Goal: Information Seeking & Learning: Learn about a topic

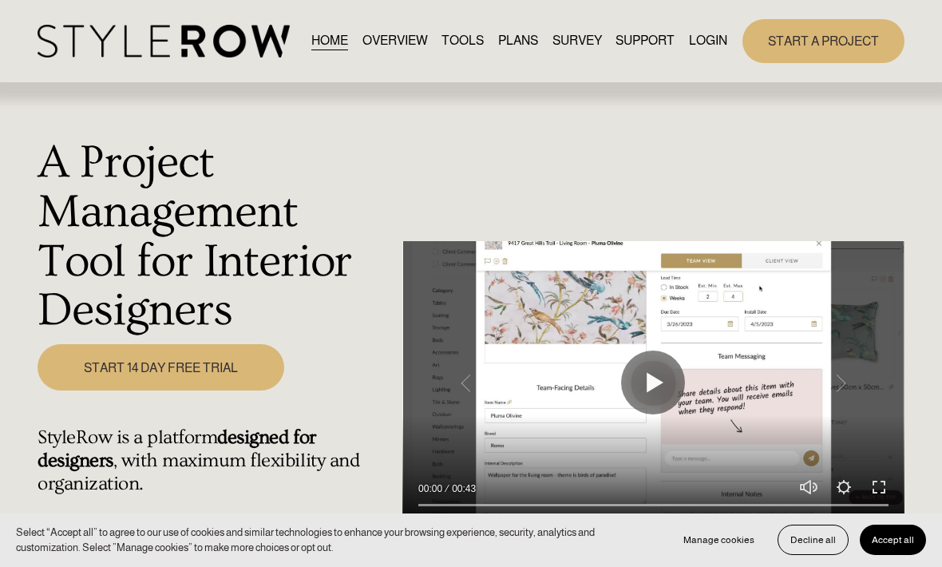
click at [700, 52] on link "LOGIN" at bounding box center [708, 41] width 38 height 22
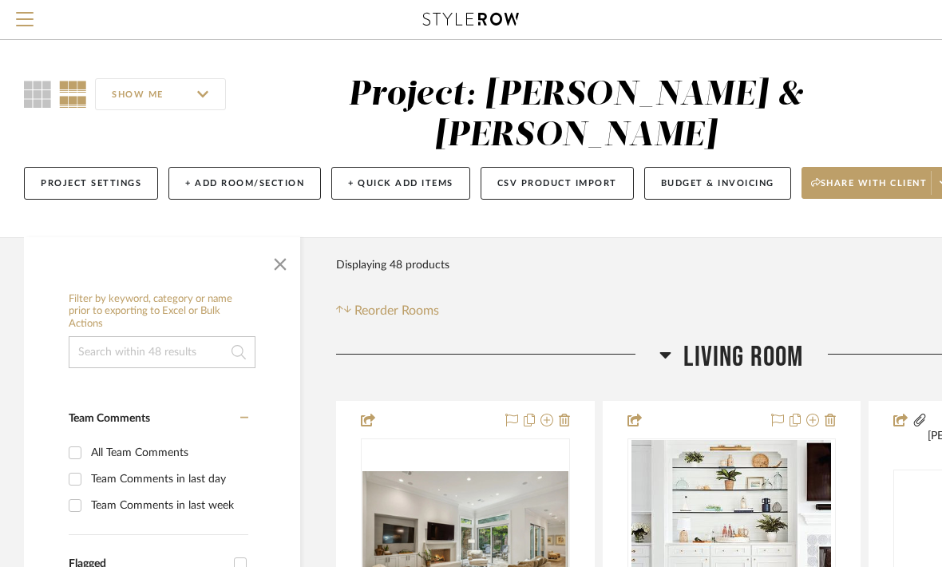
click at [912, 288] on div "Filter Products Displaying 48 products Reorder Rooms" at bounding box center [731, 284] width 791 height 71
click at [830, 31] on div at bounding box center [470, 19] width 843 height 39
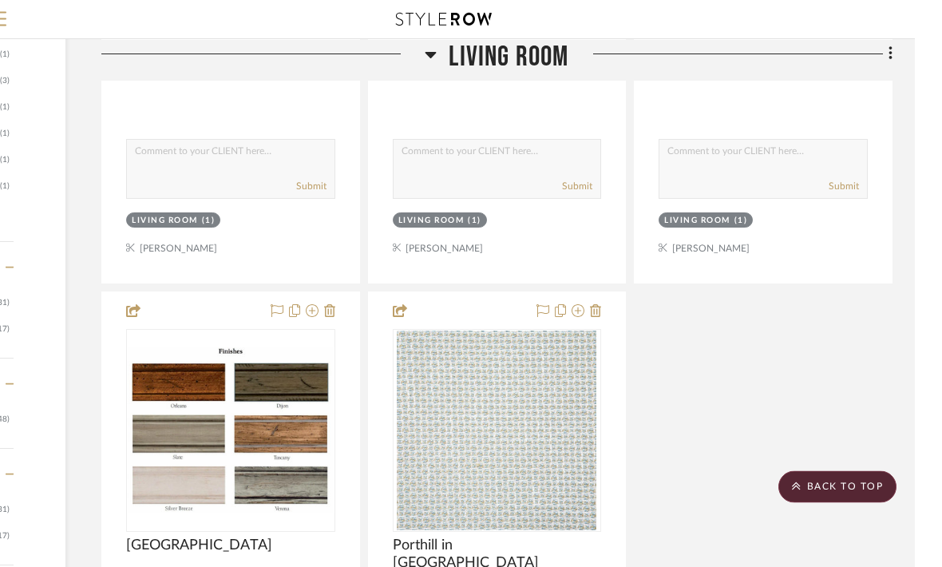
scroll to position [1577, 208]
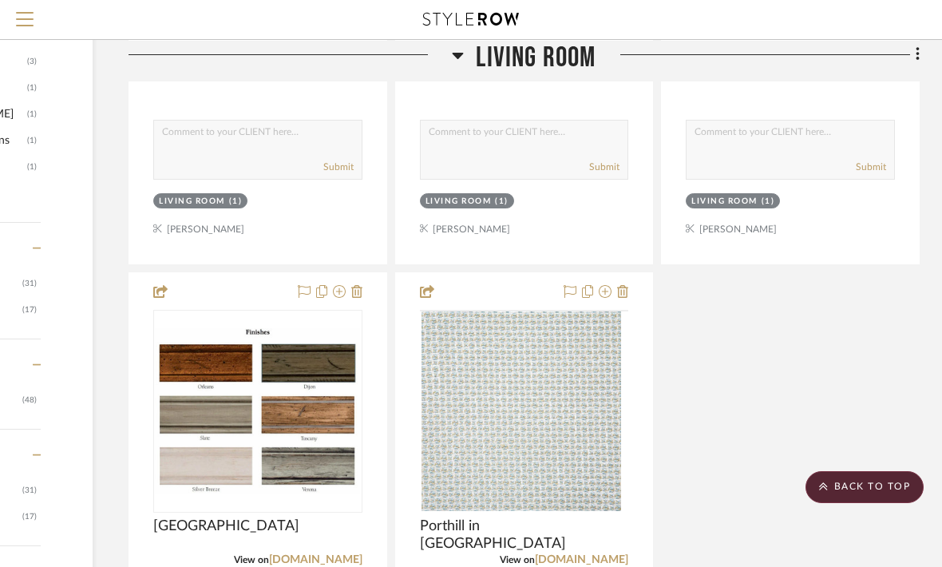
click at [0, 0] on img at bounding box center [0, 0] width 0 height 0
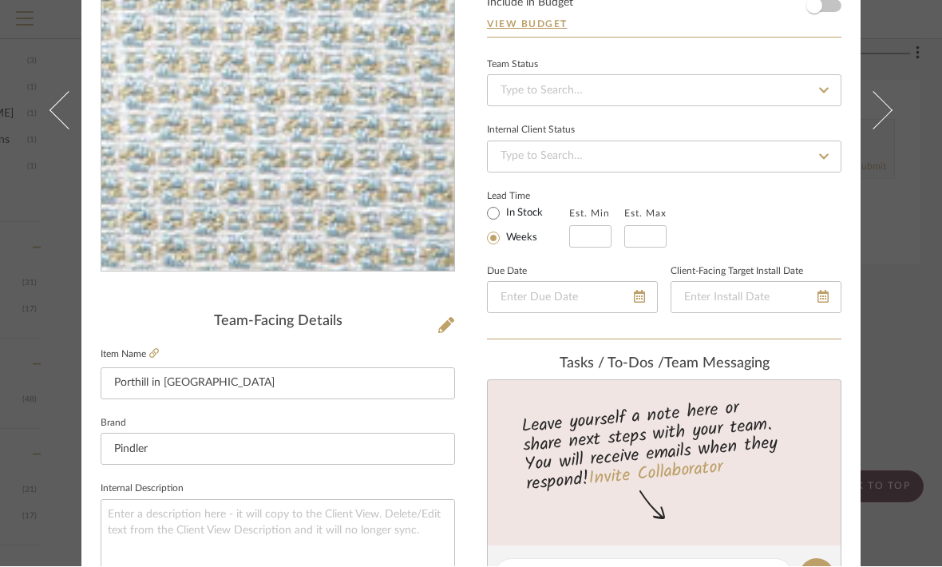
scroll to position [195, 0]
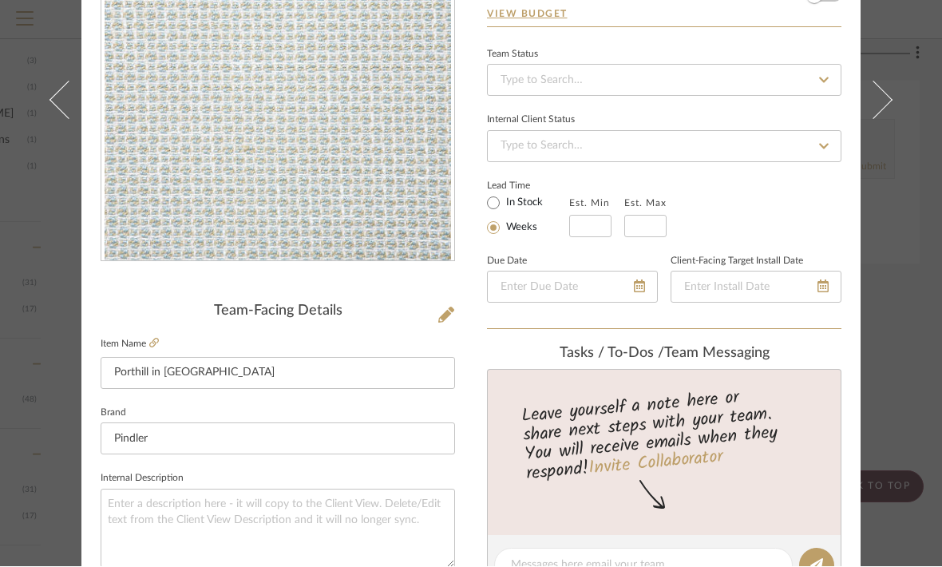
click at [156, 346] on icon at bounding box center [154, 343] width 10 height 10
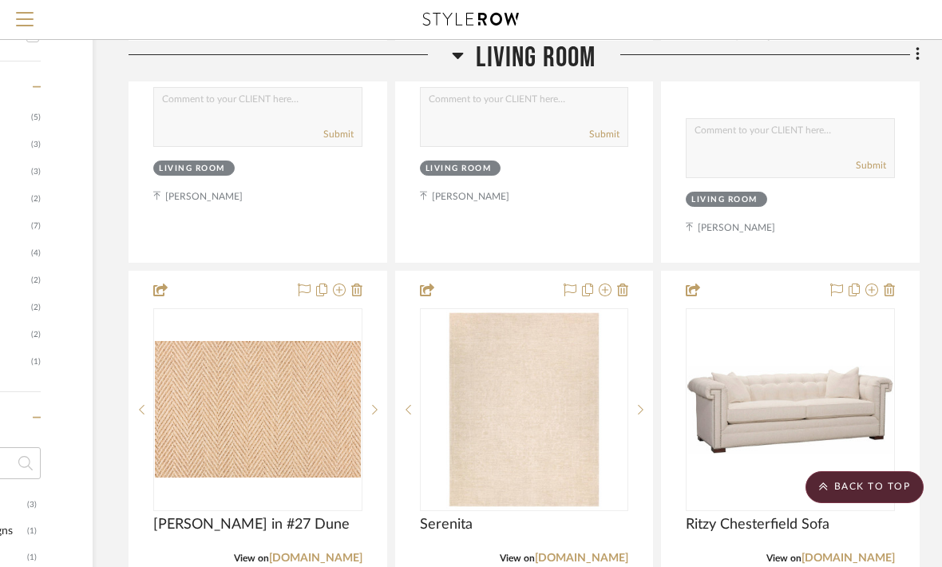
click at [0, 0] on img at bounding box center [0, 0] width 0 height 0
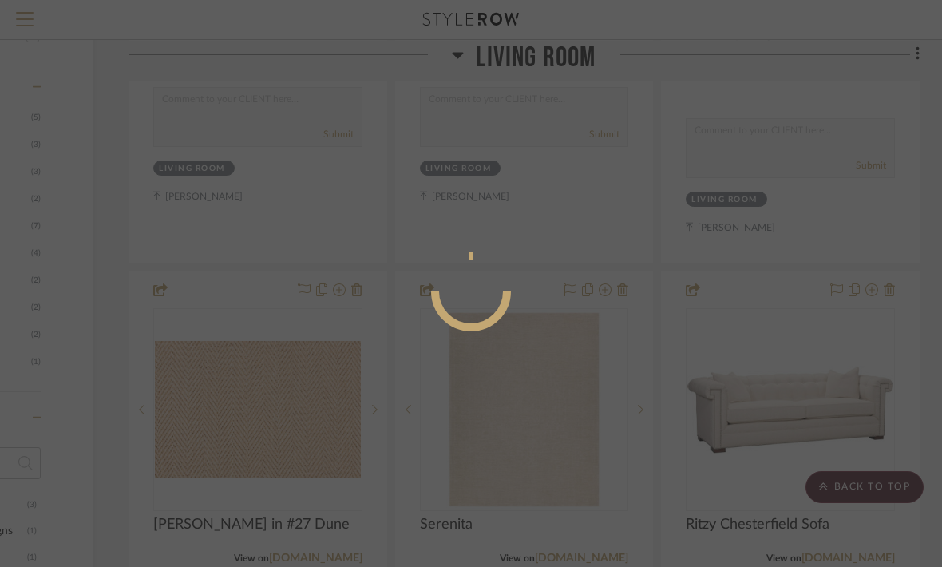
scroll to position [0, 0]
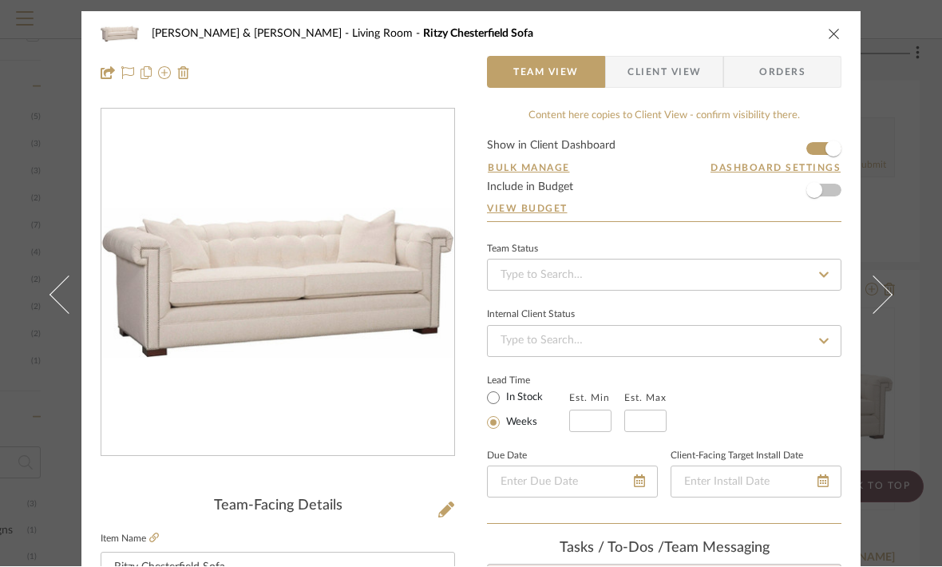
click at [157, 536] on icon at bounding box center [154, 538] width 10 height 10
